Goal: Find specific page/section: Find specific page/section

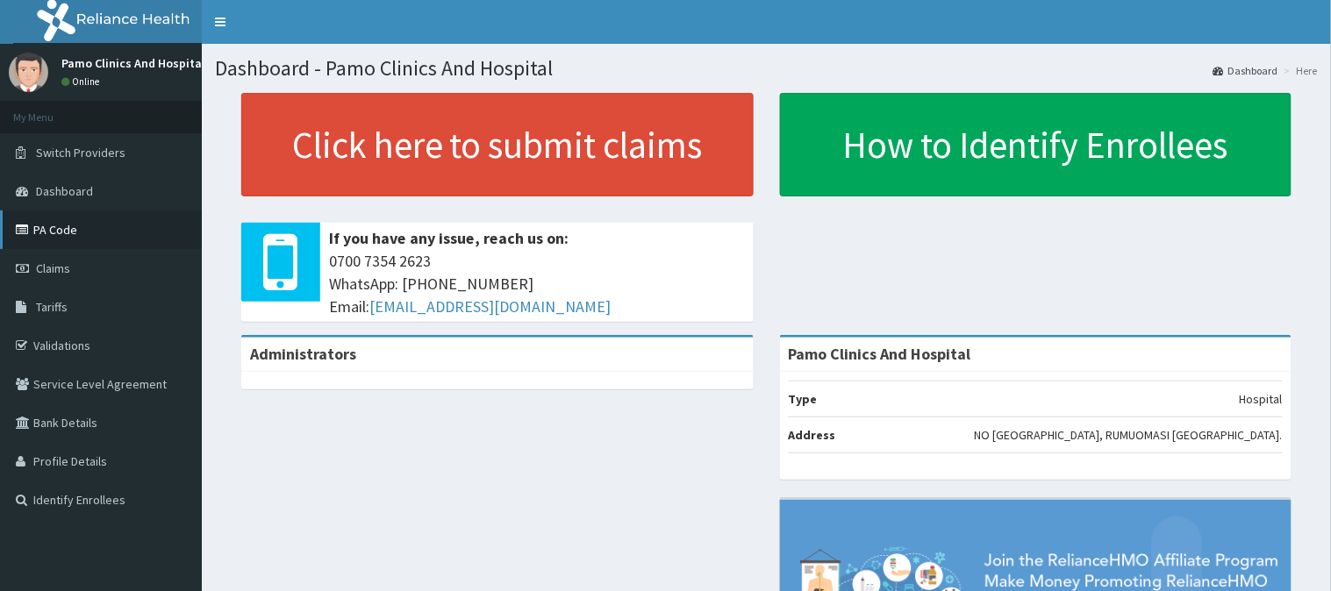
click at [62, 230] on link "PA Code" at bounding box center [101, 230] width 202 height 39
click at [66, 230] on link "PA Code" at bounding box center [101, 230] width 202 height 39
click at [82, 226] on link "PA Code" at bounding box center [101, 230] width 202 height 39
